Goal: Task Accomplishment & Management: Manage account settings

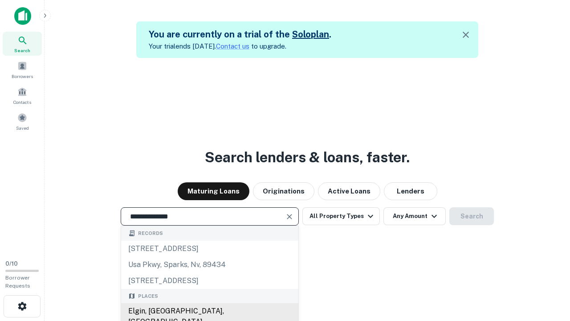
click at [209, 311] on div "Elgin, [GEOGRAPHIC_DATA], [GEOGRAPHIC_DATA]" at bounding box center [209, 316] width 177 height 27
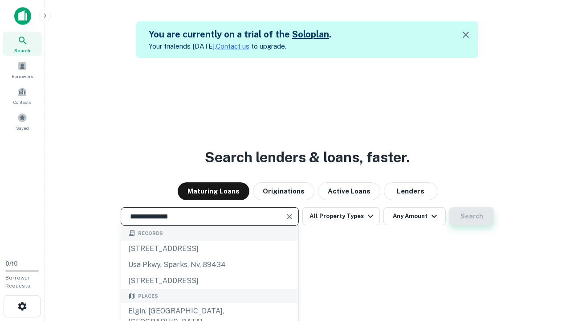
type input "**********"
click at [449, 207] on button "Search" at bounding box center [471, 216] width 45 height 18
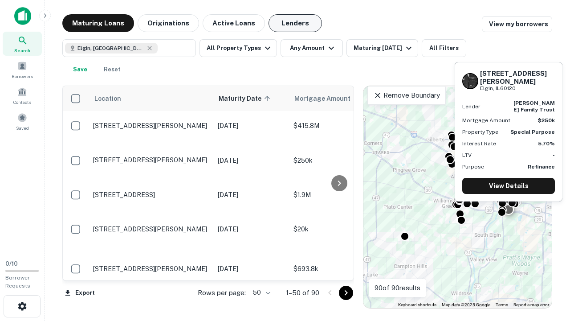
click at [295, 23] on button "Lenders" at bounding box center [295, 23] width 53 height 18
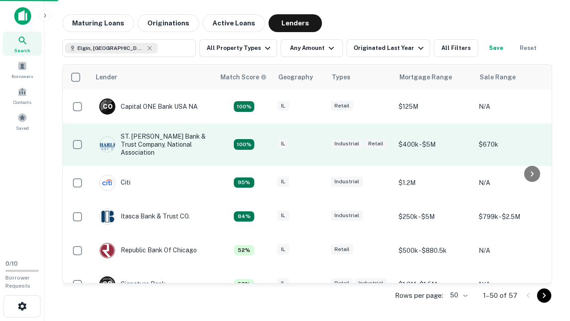
click at [316, 144] on div "IL" at bounding box center [299, 145] width 45 height 12
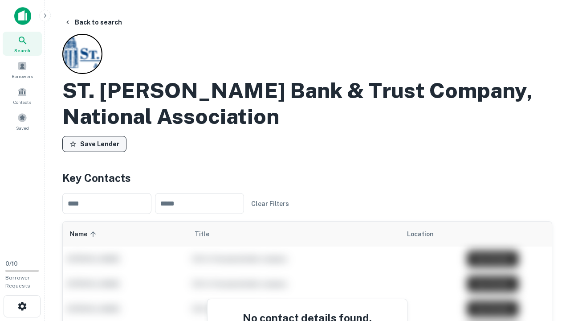
click at [94, 144] on button "Save Lender" at bounding box center [94, 144] width 64 height 16
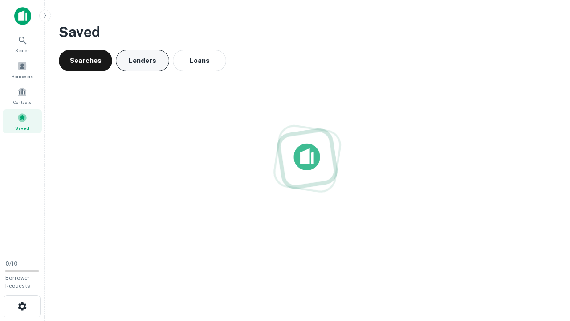
click at [143, 61] on button "Lenders" at bounding box center [142, 60] width 53 height 21
